Goal: Navigation & Orientation: Find specific page/section

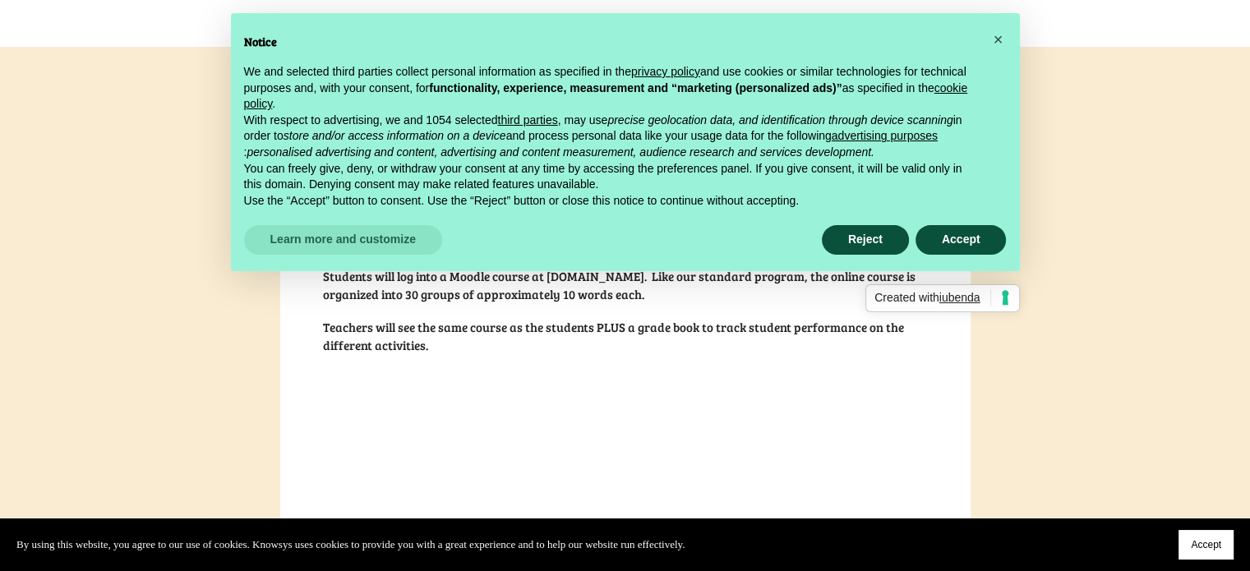
scroll to position [432, 0]
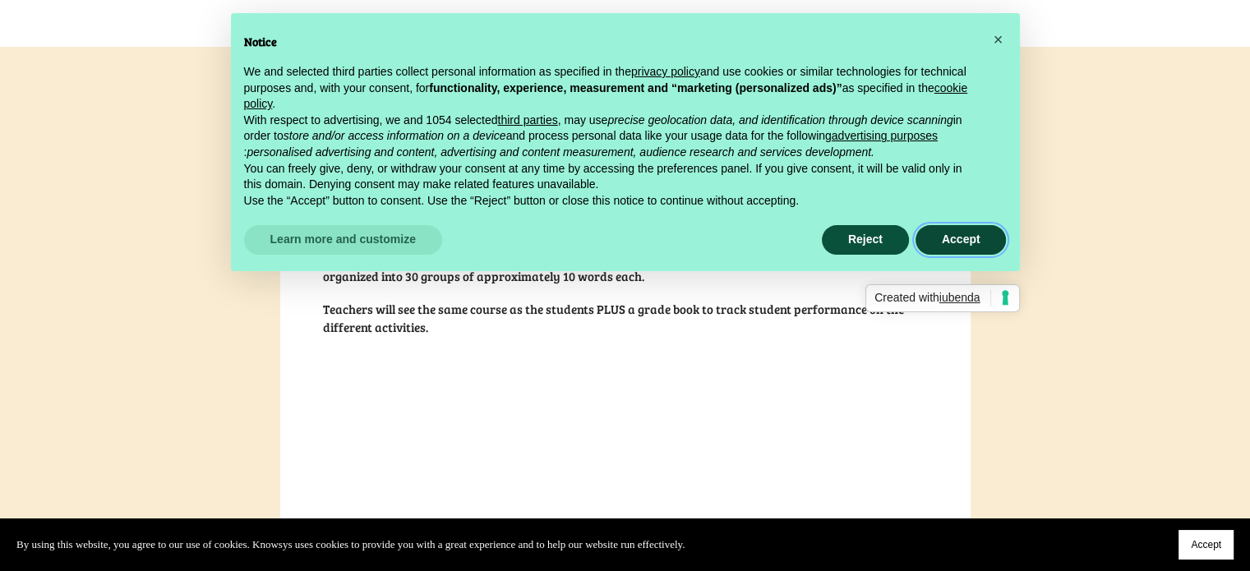
click at [948, 241] on button "Accept" at bounding box center [961, 240] width 91 height 30
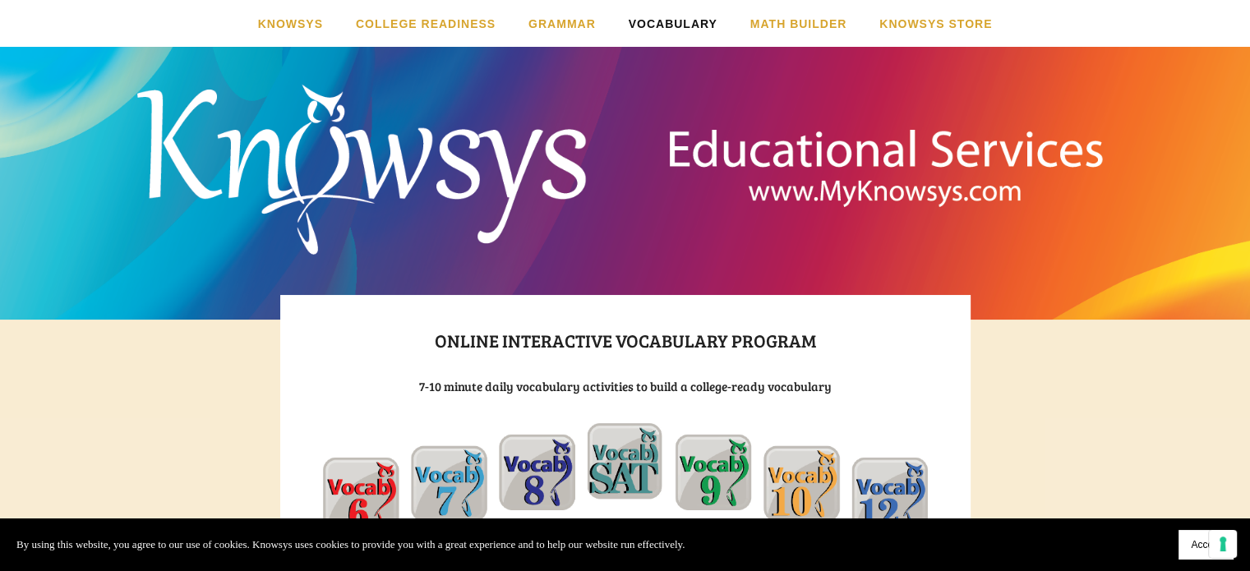
scroll to position [37, 0]
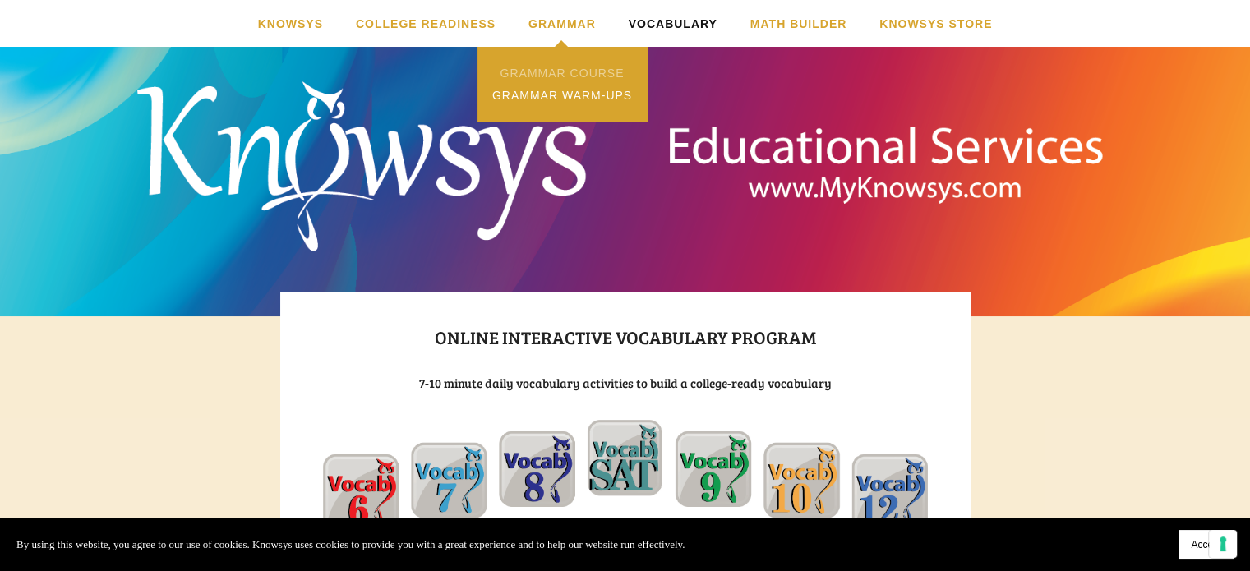
click at [558, 74] on link "Grammar Course" at bounding box center [562, 73] width 168 height 22
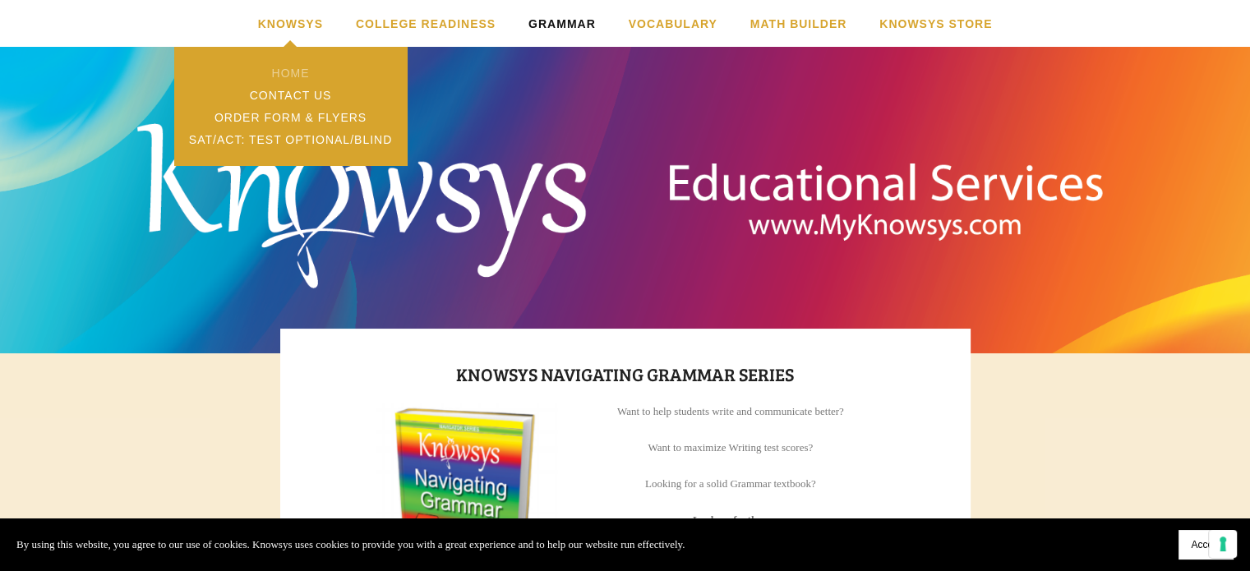
click at [279, 68] on link "Home" at bounding box center [290, 73] width 232 height 22
